Goal: Task Accomplishment & Management: Use online tool/utility

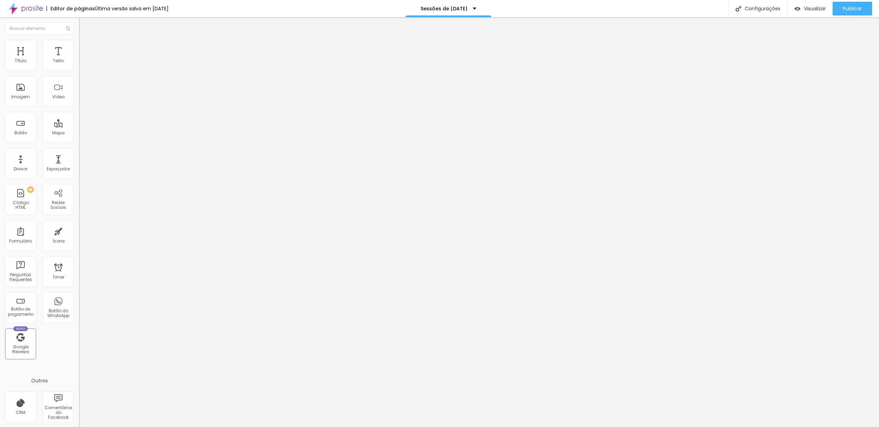
click at [79, 69] on img at bounding box center [81, 71] width 4 height 4
drag, startPoint x: 403, startPoint y: 160, endPoint x: 466, endPoint y: 166, distance: 63.2
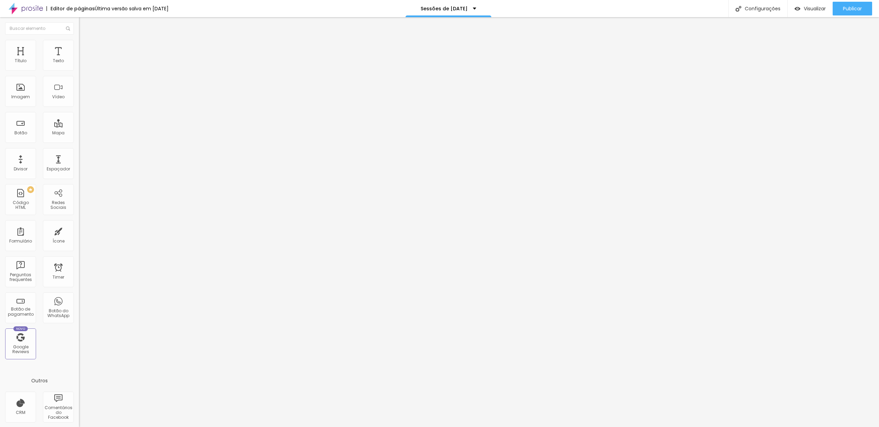
paste input "(apenas disponíveis alguns horários da manhã)"
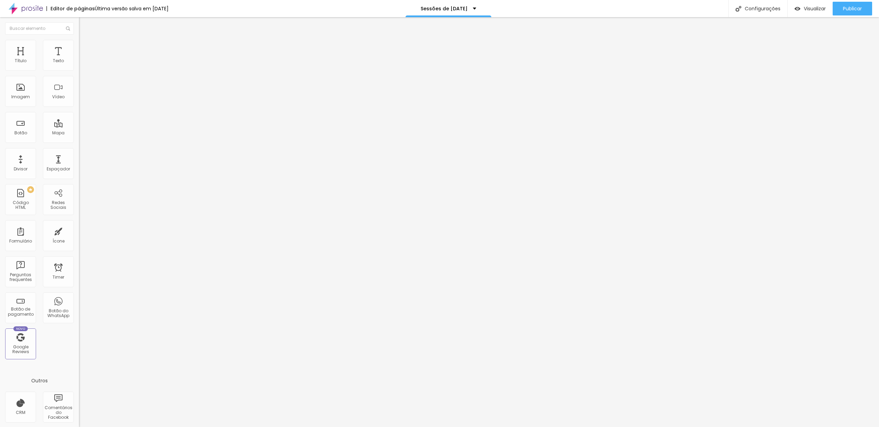
type input "Serra - [DATE] (apenas disponíveis alguns horários da manhã)"
drag, startPoint x: 393, startPoint y: 162, endPoint x: 401, endPoint y: 167, distance: 9.4
type input "Serra - [DATE] (apenas disponíveis alguns horários da manhã)"
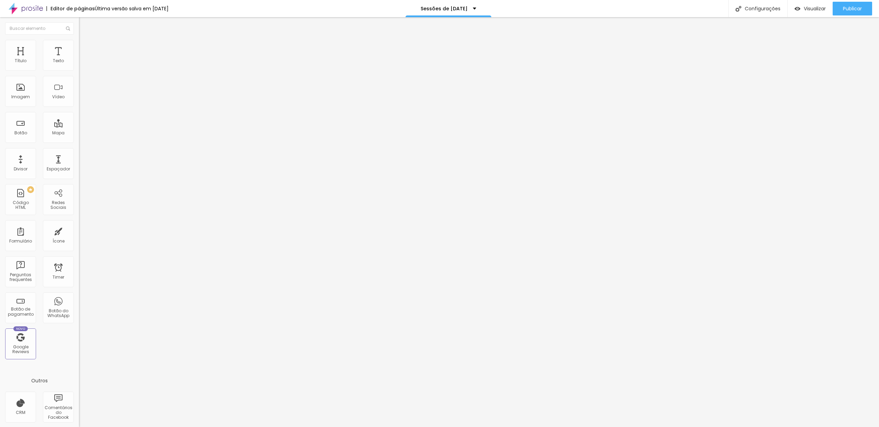
scroll to position [0, 0]
click at [843, 11] on span "Publicar" at bounding box center [852, 8] width 19 height 5
click at [842, 7] on button "Publicar" at bounding box center [853, 9] width 40 height 14
click at [827, 9] on button "Visualizar" at bounding box center [804, 9] width 45 height 14
